Goal: Information Seeking & Learning: Find specific fact

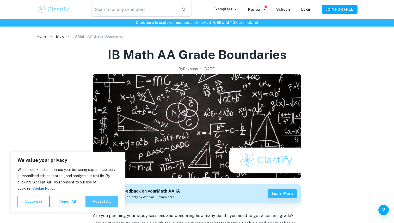
click at [101, 207] on button "Accept All" at bounding box center [101, 201] width 33 height 11
checkbox input "true"
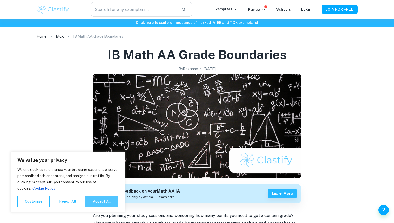
checkbox input "true"
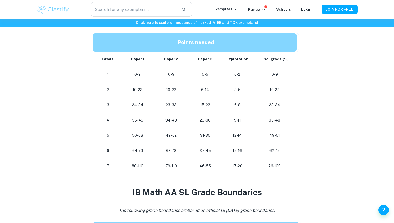
scroll to position [266, 0]
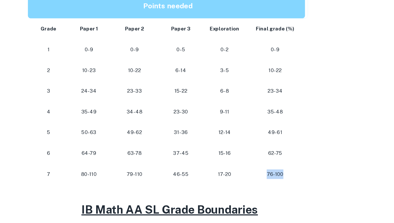
drag, startPoint x: 268, startPoint y: 164, endPoint x: 288, endPoint y: 164, distance: 19.8
click at [288, 164] on p "76-100" at bounding box center [275, 163] width 36 height 7
